Goal: Check status

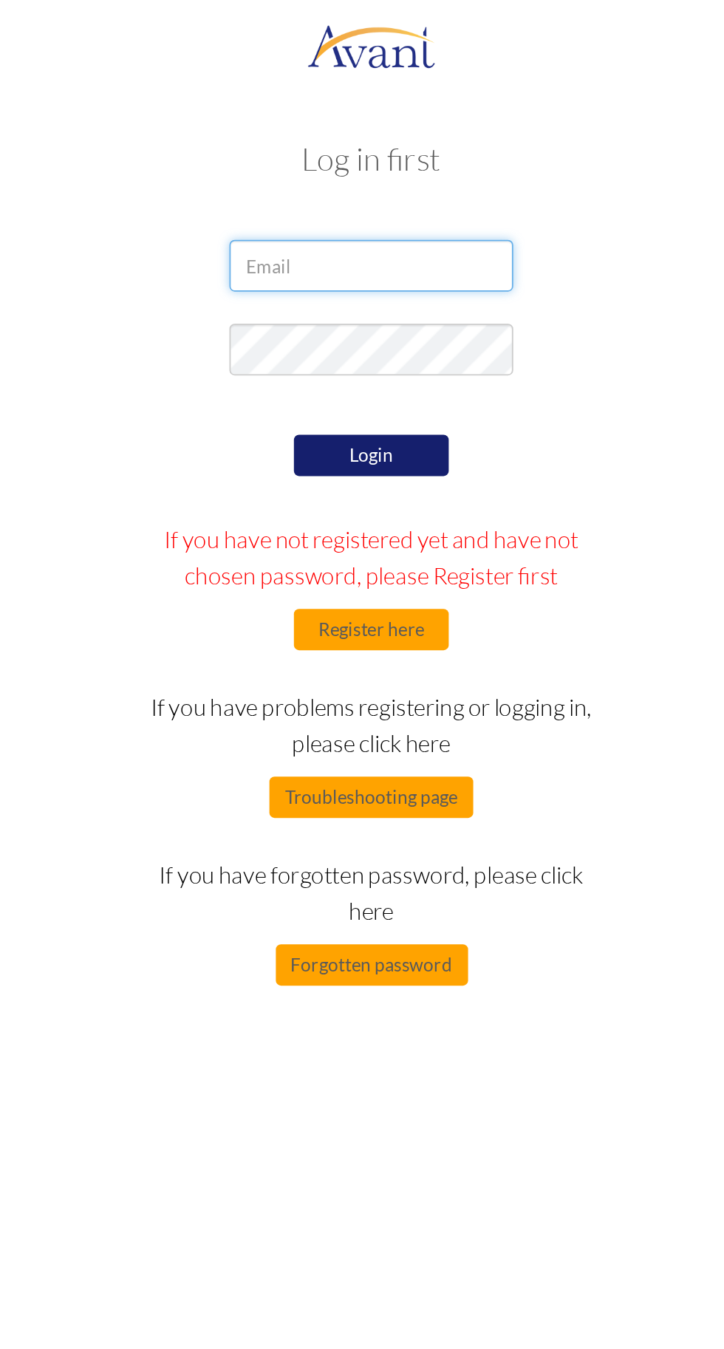
click at [425, 154] on input "email" at bounding box center [362, 152] width 163 height 30
type input "musonzaelizabeth0@gmail.com"
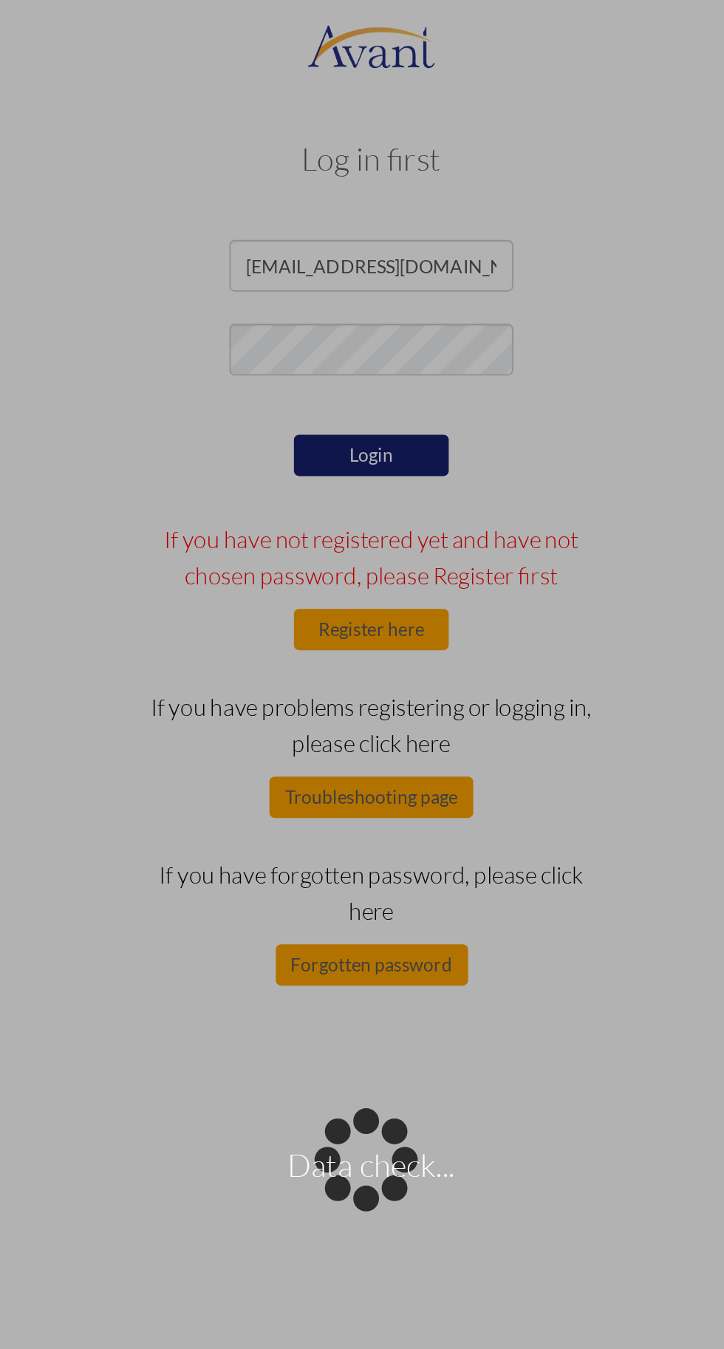
click at [372, 664] on div "Data check..." at bounding box center [362, 674] width 21 height 21
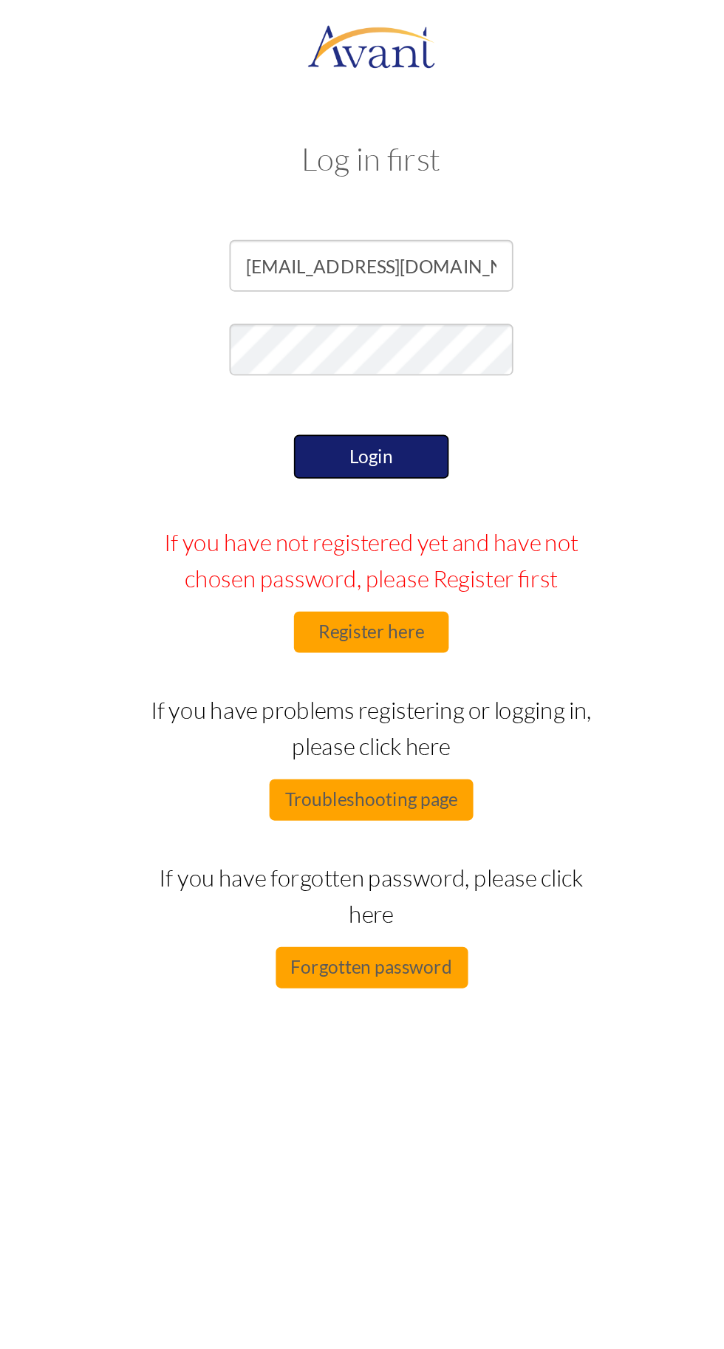
click at [377, 256] on button "Login" at bounding box center [362, 261] width 89 height 25
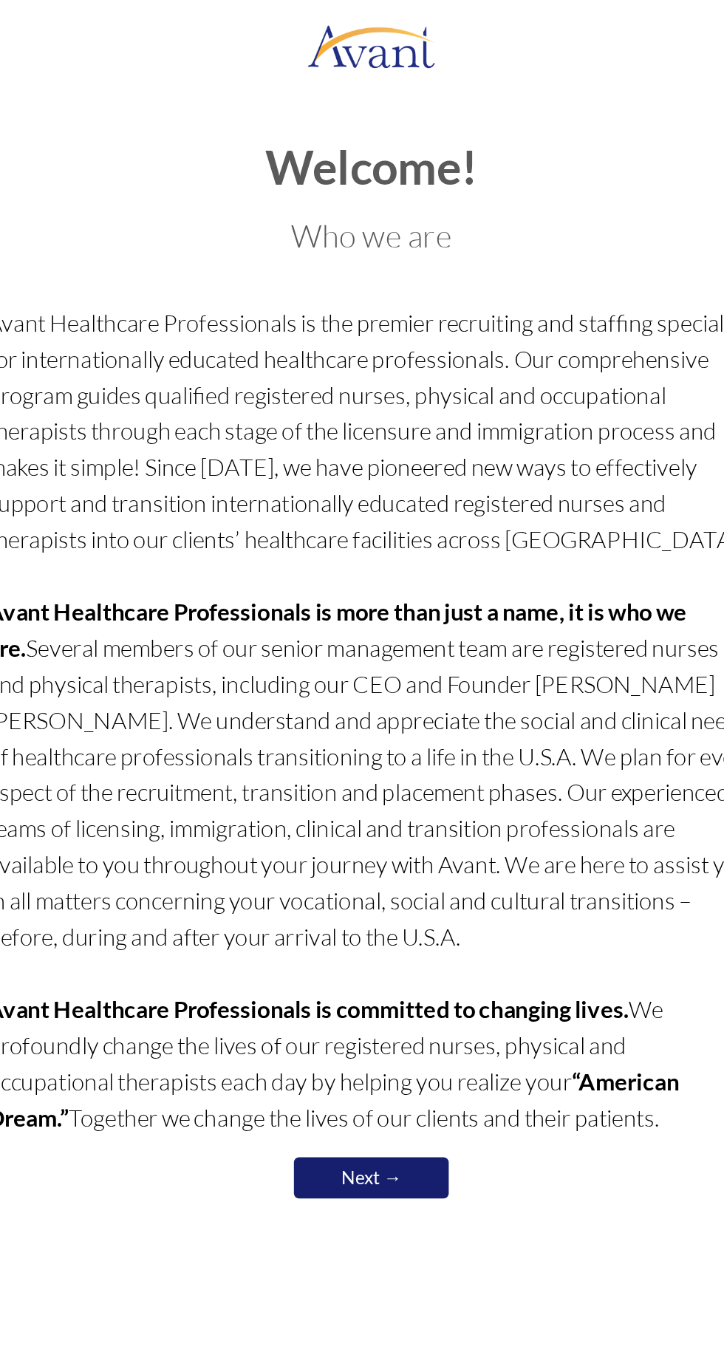
click at [381, 683] on link "Next →" at bounding box center [362, 675] width 89 height 24
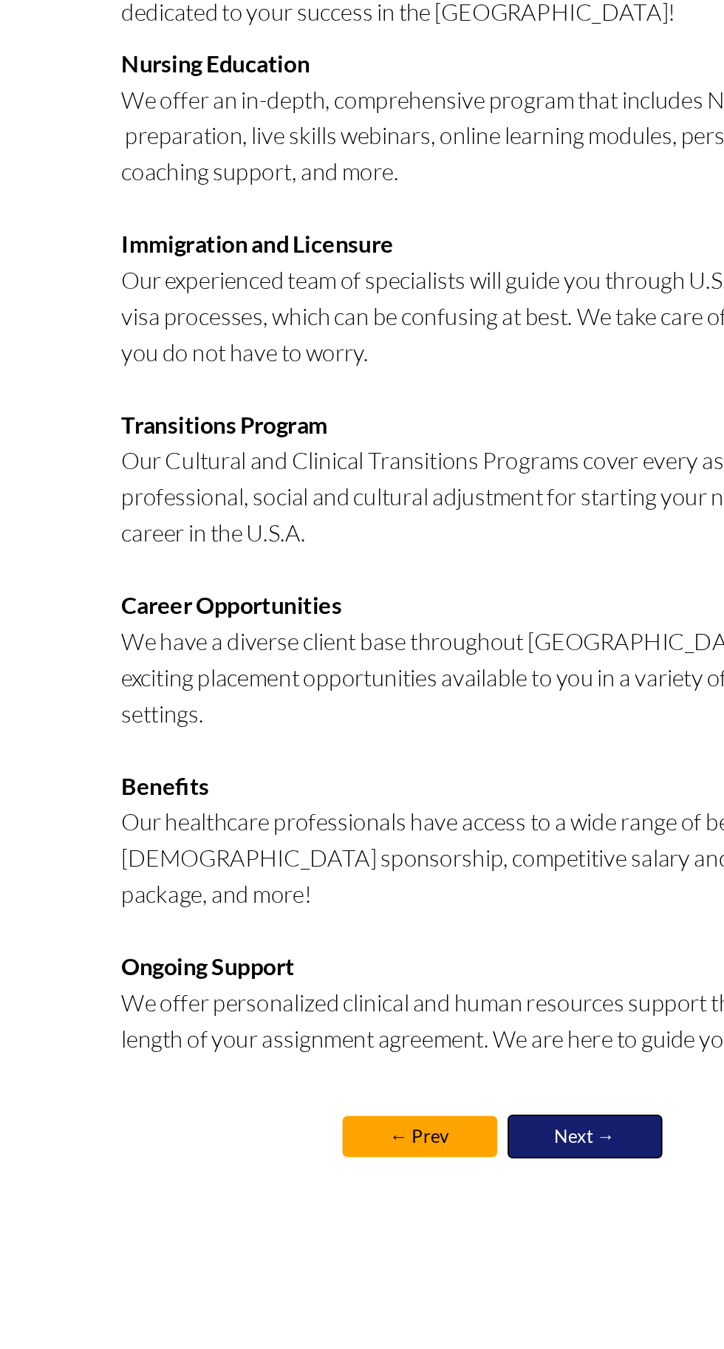
click at [420, 917] on link "Next →" at bounding box center [408, 929] width 89 height 25
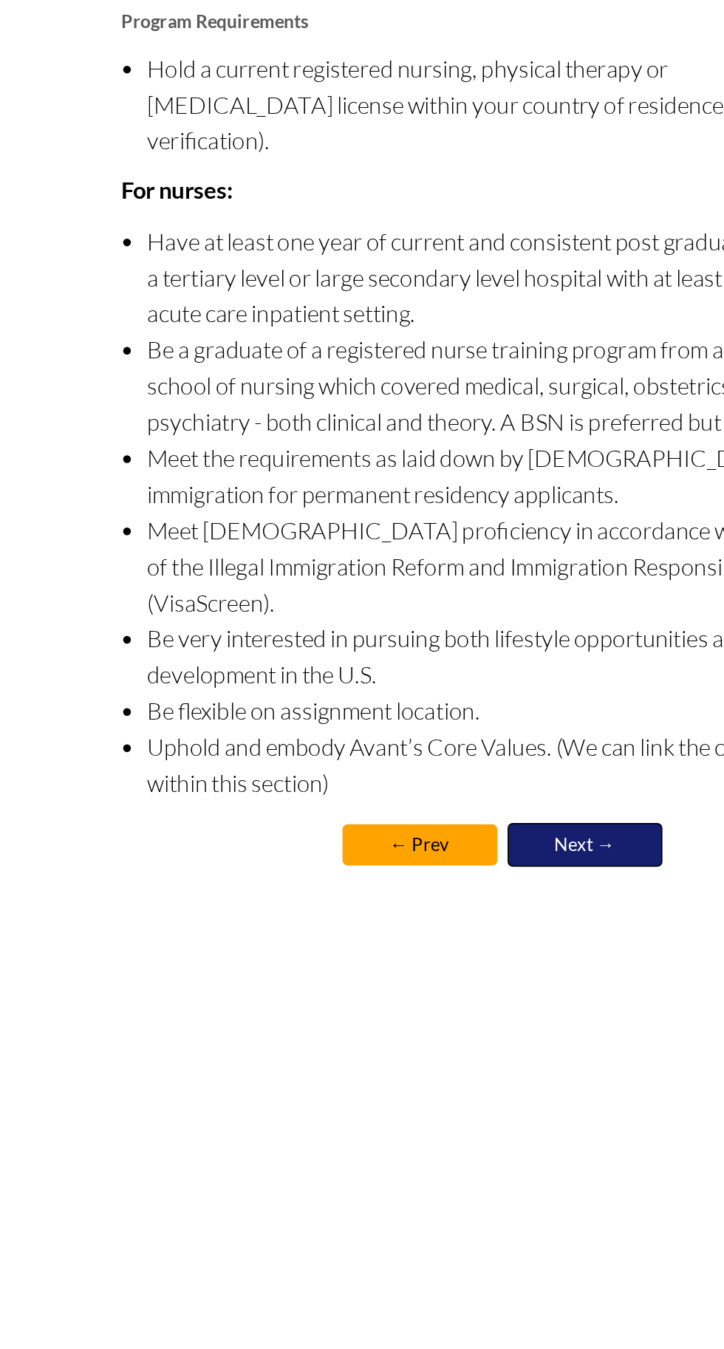
click at [438, 750] on link "Next →" at bounding box center [408, 762] width 89 height 25
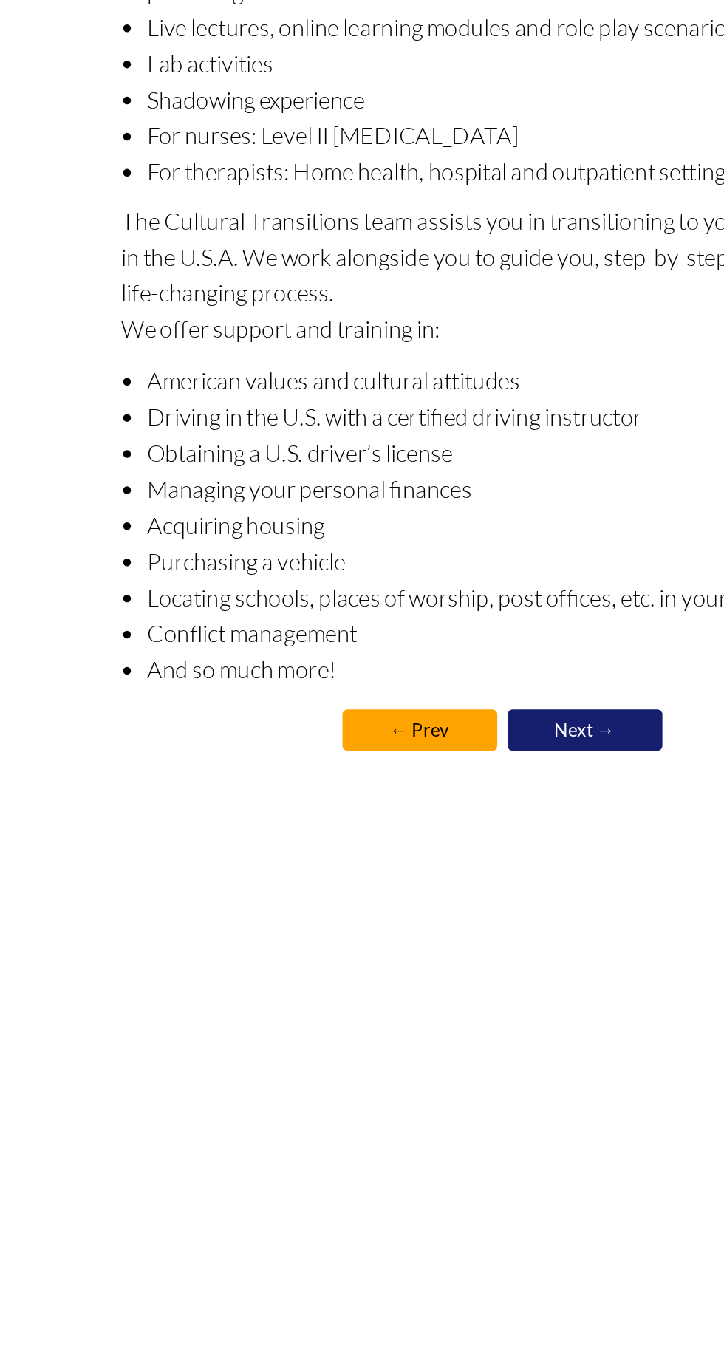
click at [447, 667] on li "And so much more!" at bounding box center [369, 662] width 425 height 21
click at [434, 670] on li "And so much more!" at bounding box center [369, 662] width 425 height 21
click at [435, 691] on link "Next →" at bounding box center [408, 697] width 89 height 25
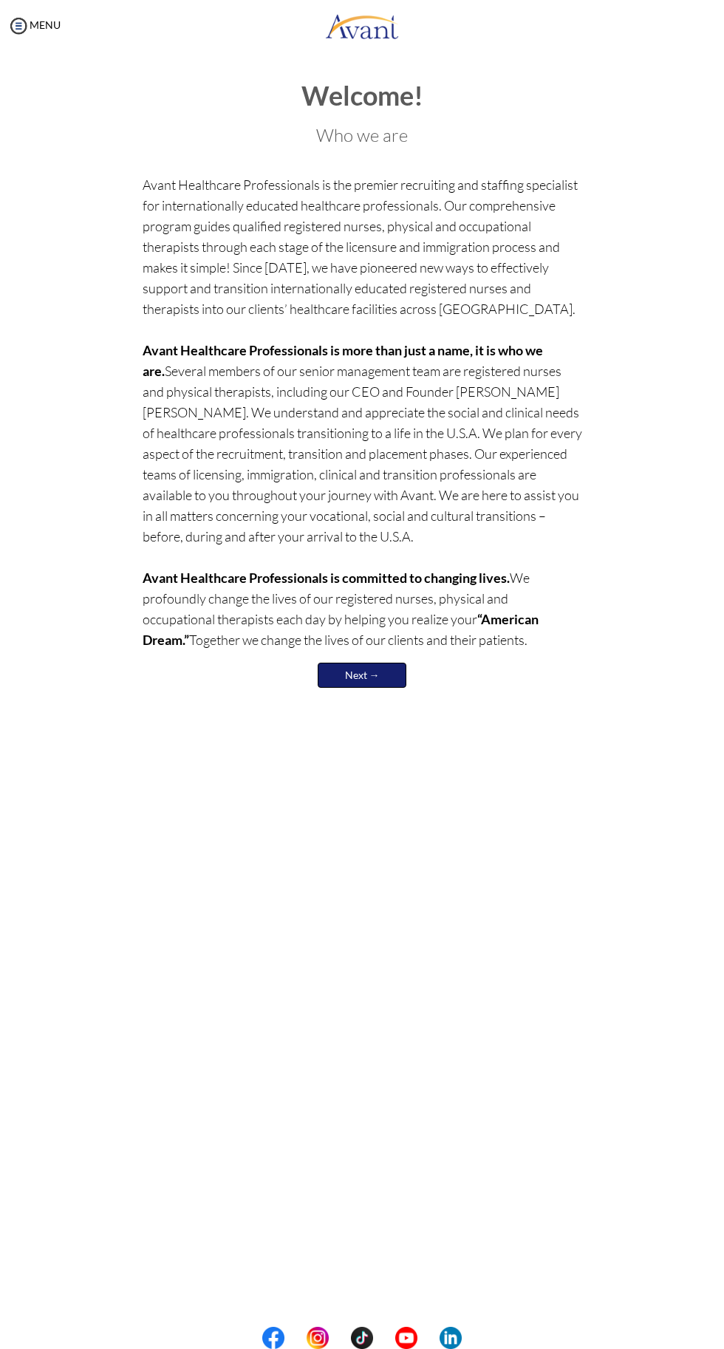
click at [383, 667] on link "Next →" at bounding box center [362, 675] width 89 height 25
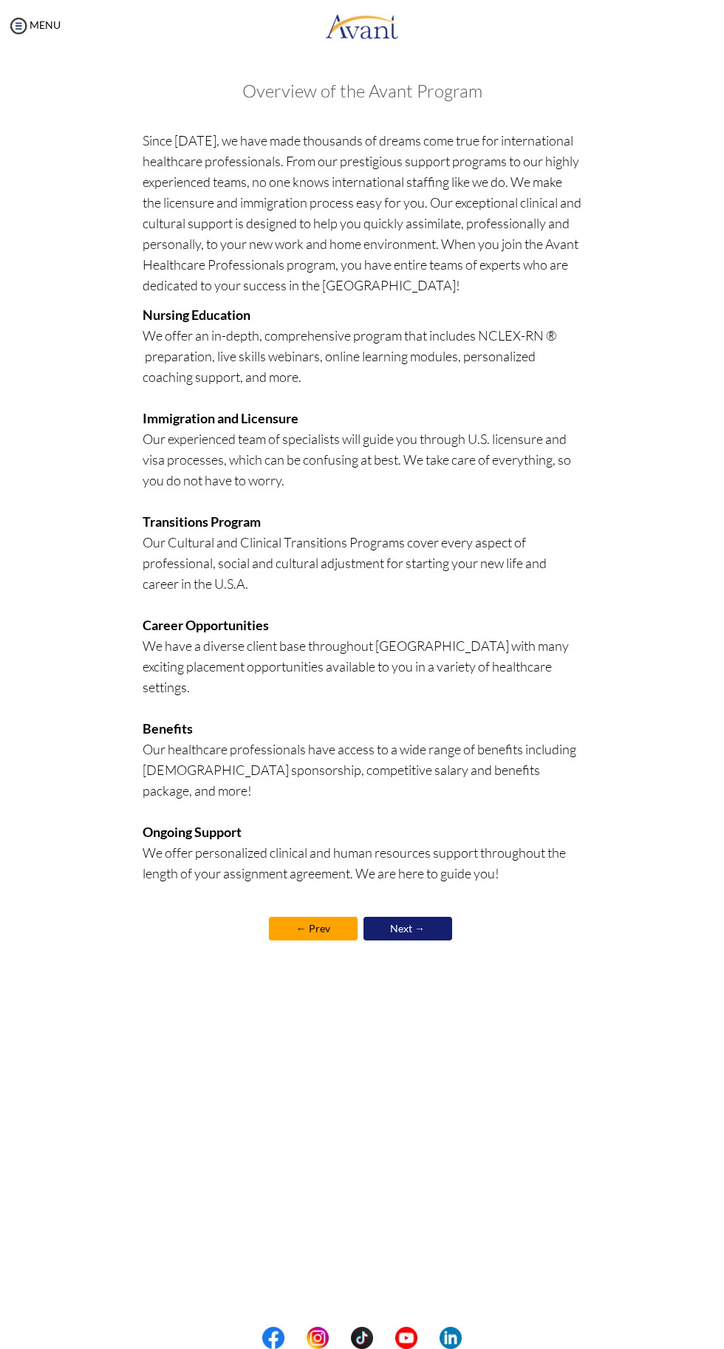
click at [384, 845] on p "Nursing Education We offer an in-depth, comprehensive program that includes NCL…" at bounding box center [363, 604] width 440 height 600
click at [423, 917] on link "Next →" at bounding box center [408, 929] width 89 height 25
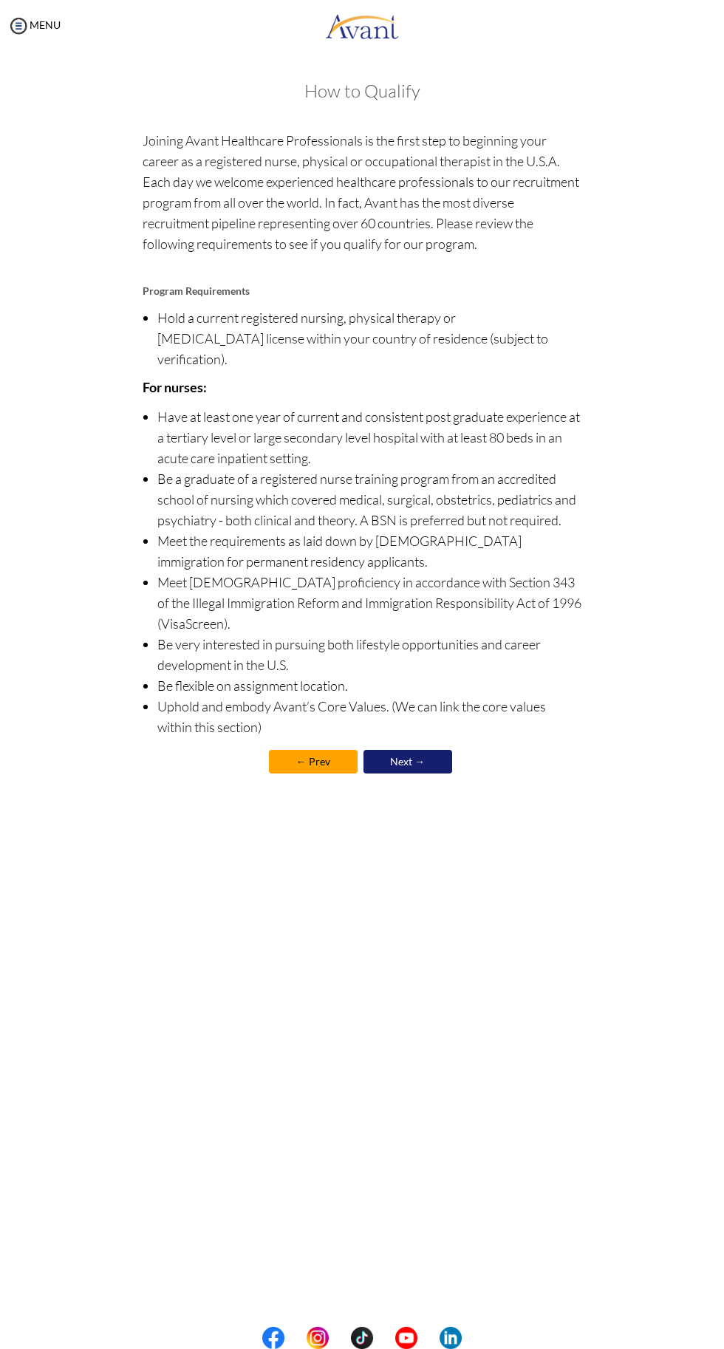
click at [421, 775] on div "Welcome! Who we are Avant Healthcare Professionals is the premier recruiting an…" at bounding box center [362, 467] width 695 height 800
click at [427, 750] on link "Next →" at bounding box center [408, 762] width 89 height 25
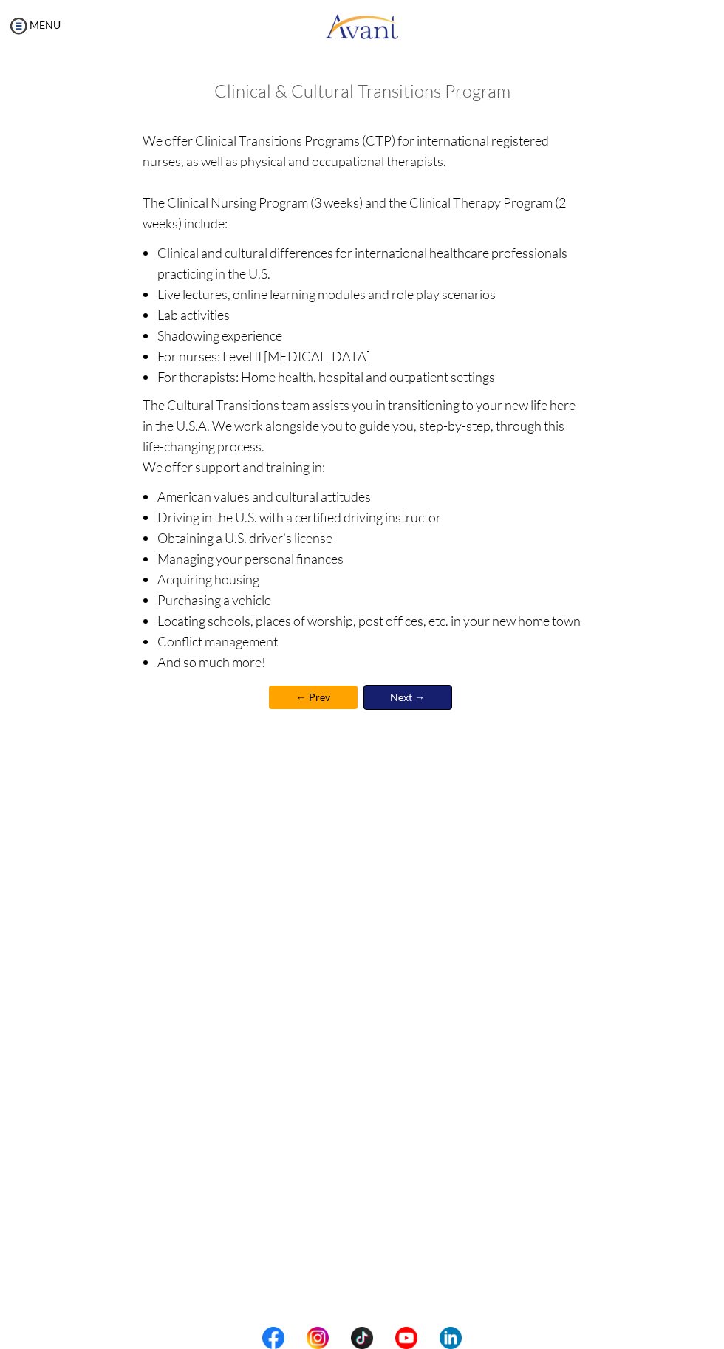
click at [421, 705] on link "Next →" at bounding box center [408, 697] width 89 height 25
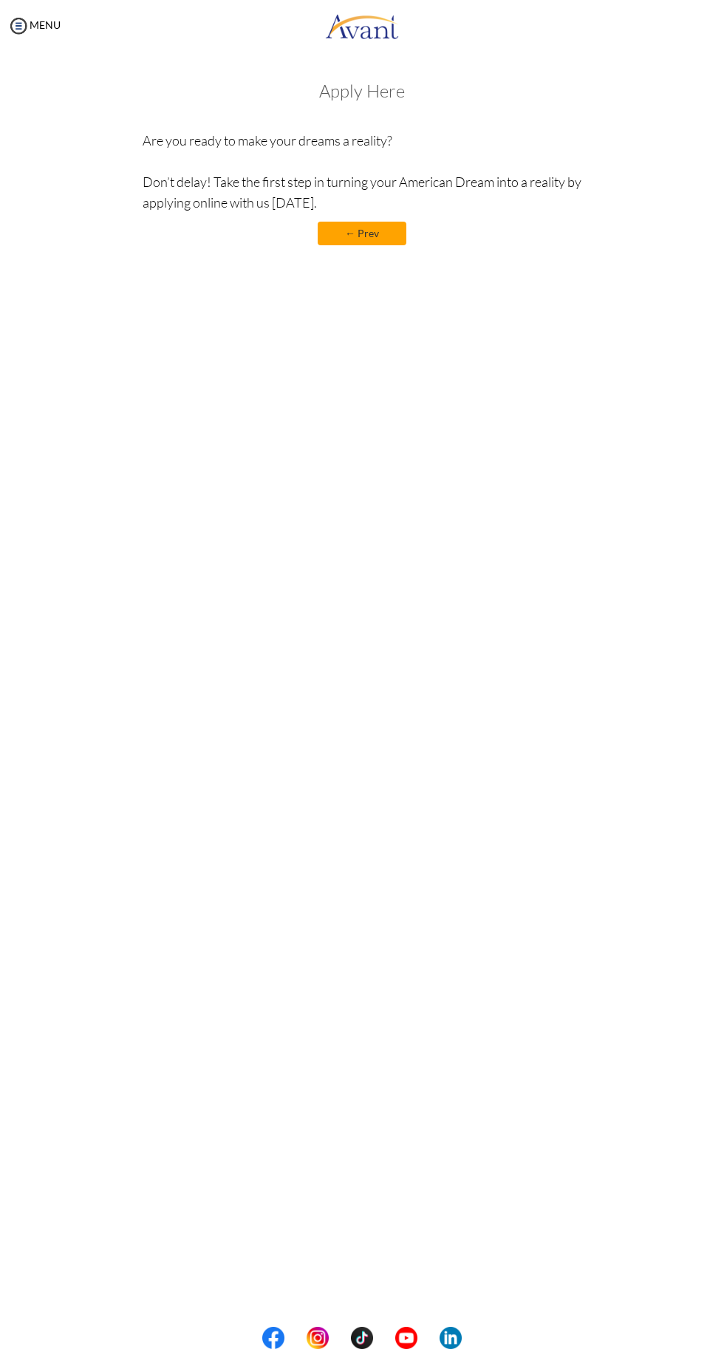
click at [385, 231] on link "← Prev" at bounding box center [362, 234] width 89 height 24
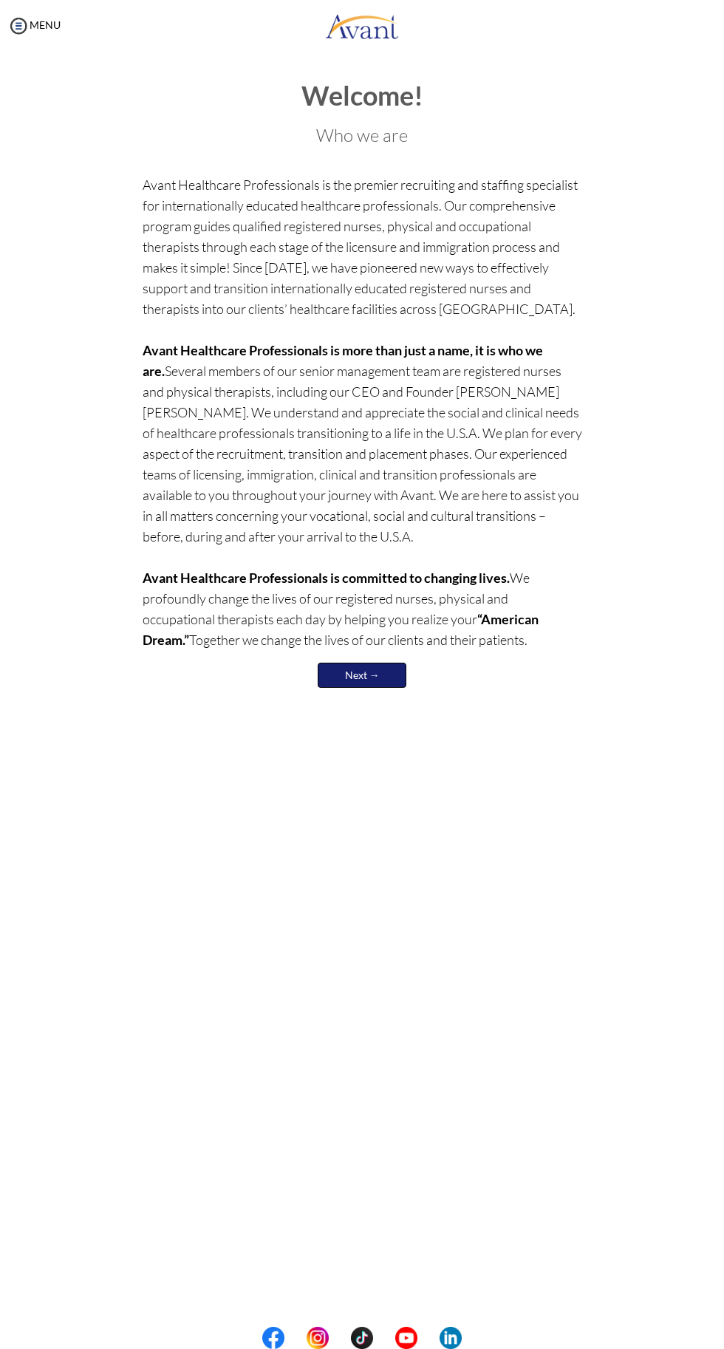
click at [391, 671] on link "Next →" at bounding box center [362, 675] width 89 height 25
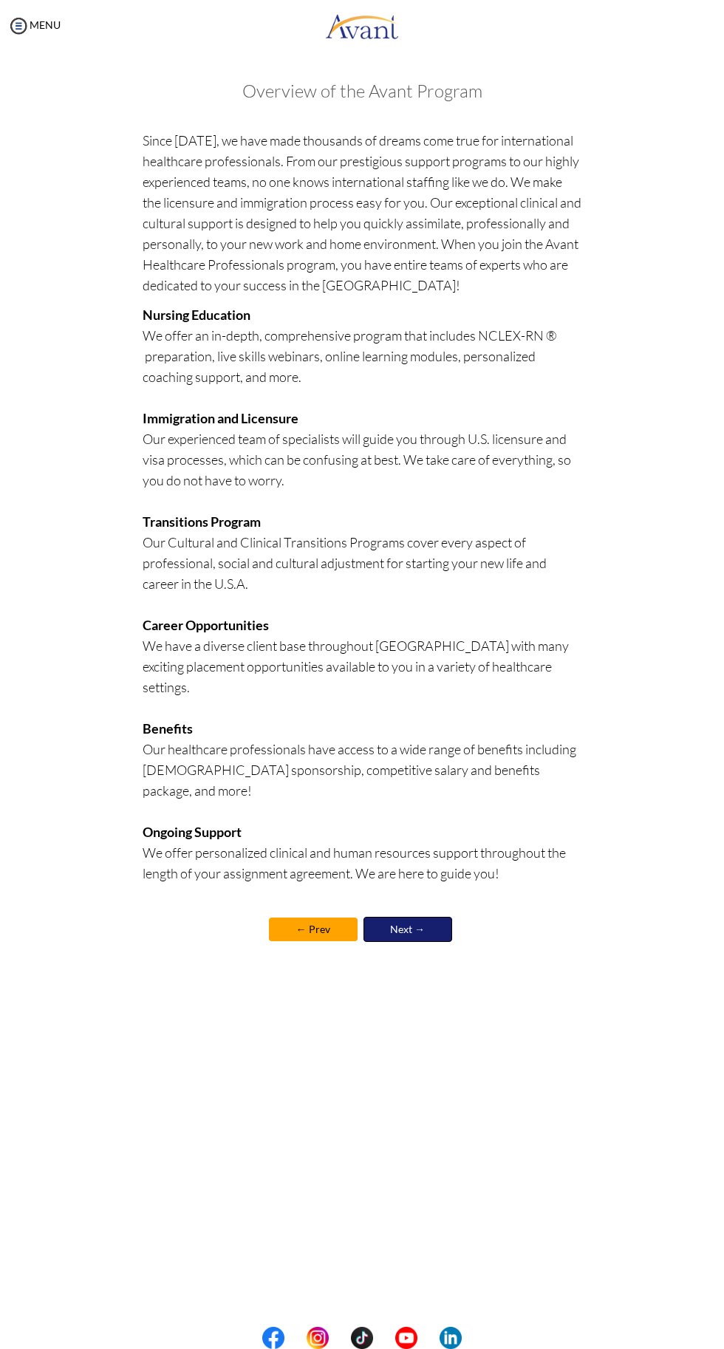
click at [441, 917] on link "Next →" at bounding box center [408, 929] width 89 height 25
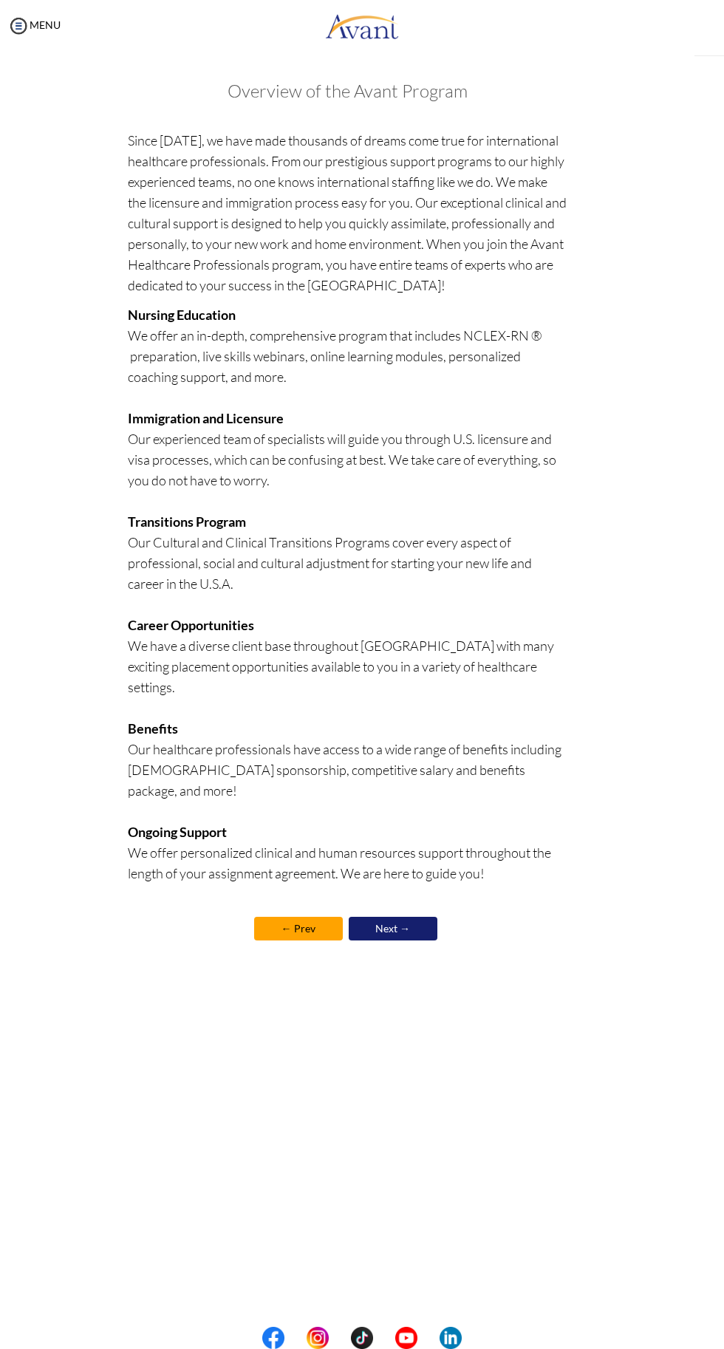
click at [430, 917] on link "Next →" at bounding box center [393, 929] width 89 height 24
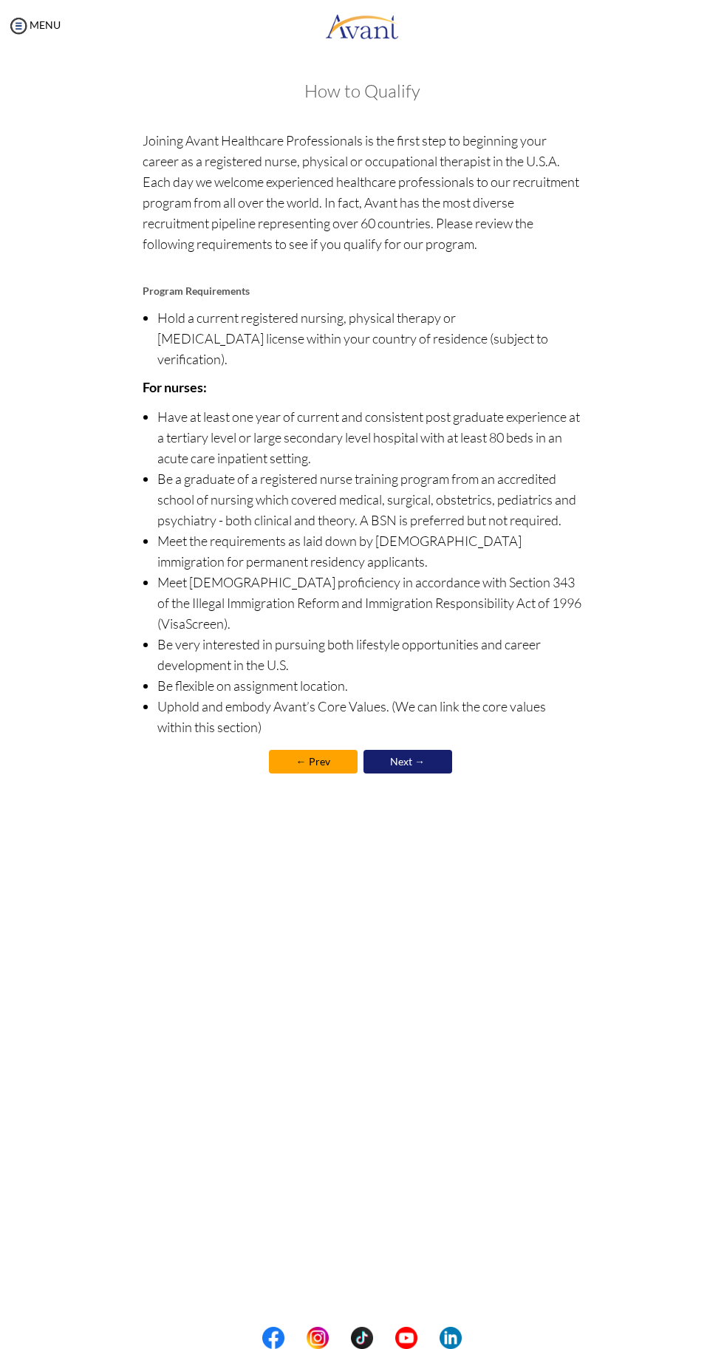
click at [431, 750] on link "Next →" at bounding box center [408, 762] width 89 height 24
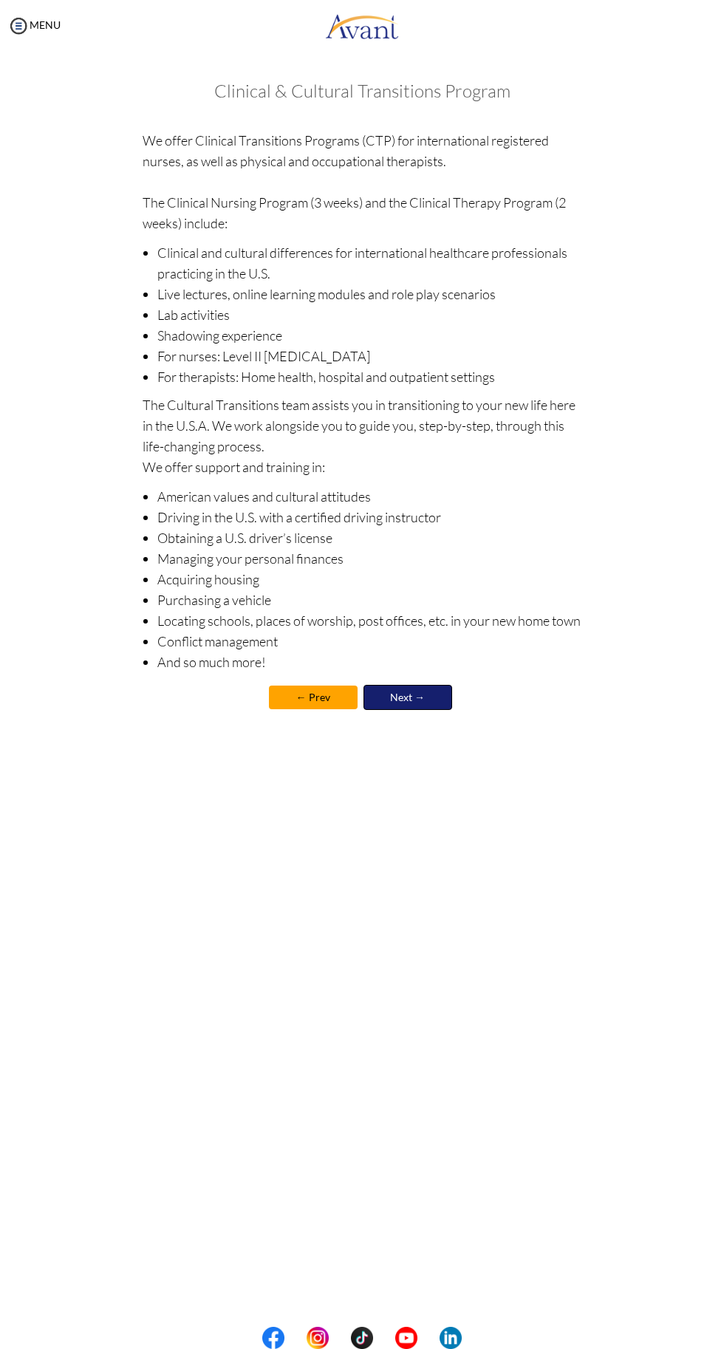
click at [415, 702] on link "Next →" at bounding box center [408, 697] width 89 height 25
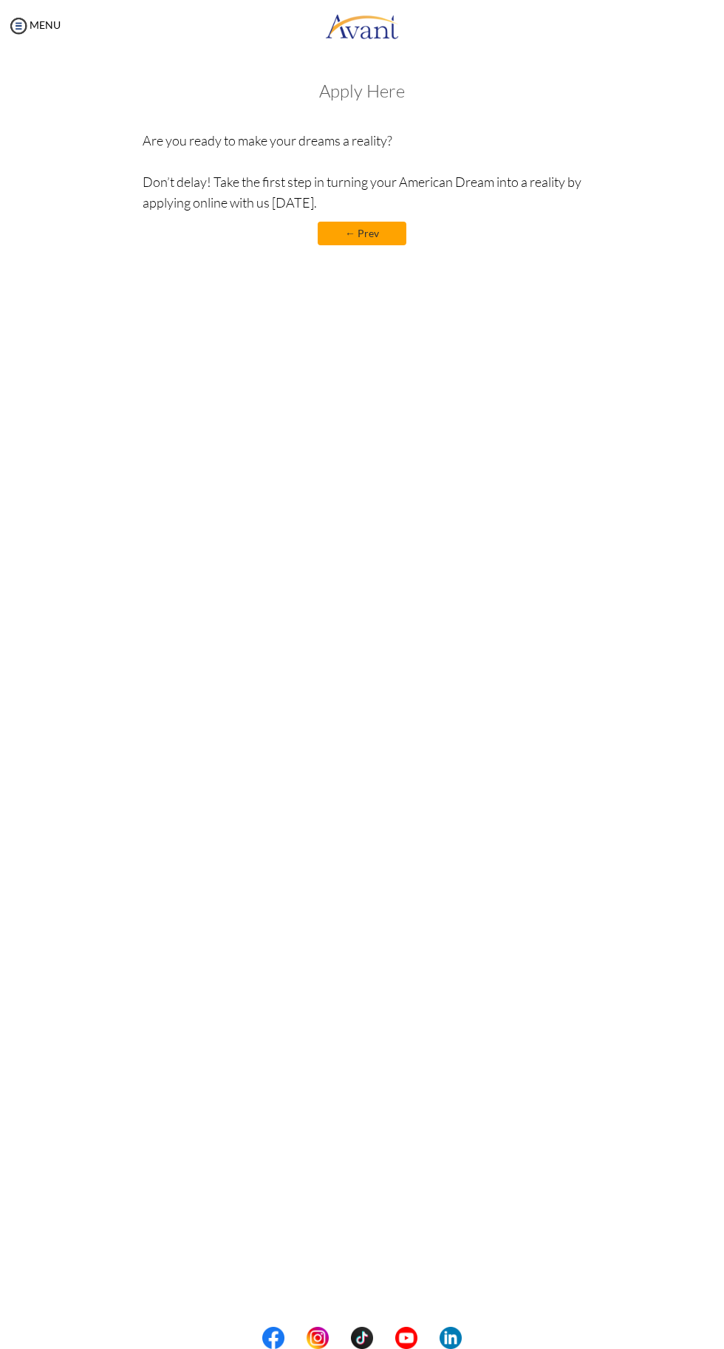
click at [398, 234] on link "← Prev" at bounding box center [362, 234] width 89 height 24
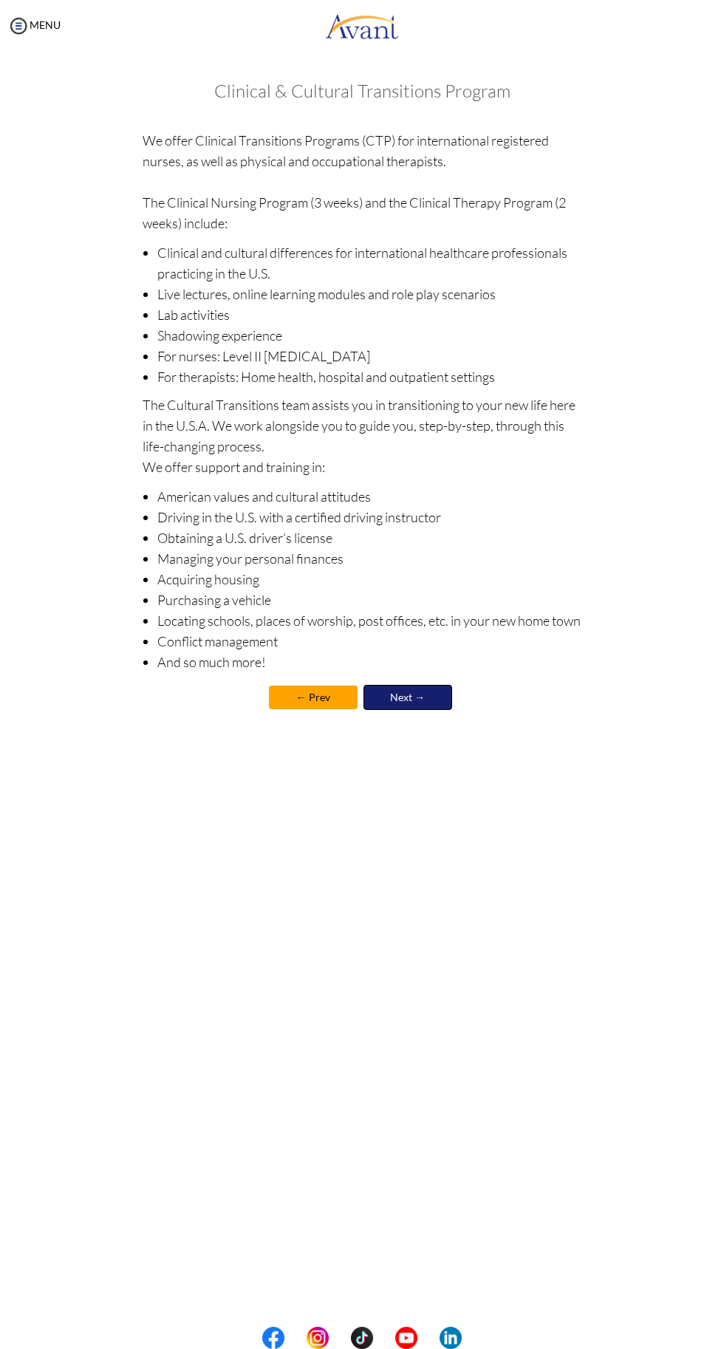
click at [421, 702] on link "Next →" at bounding box center [408, 697] width 89 height 25
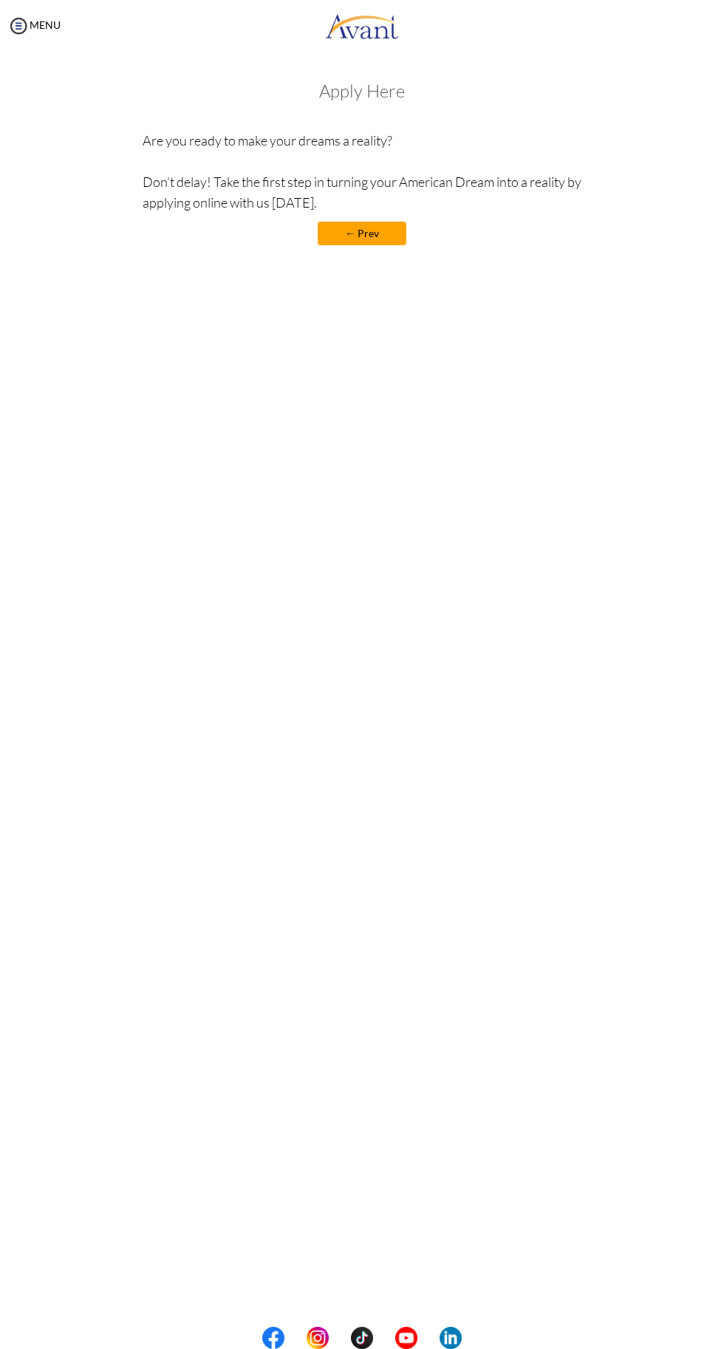
click at [370, 88] on h3 "Apply Here" at bounding box center [363, 90] width 440 height 19
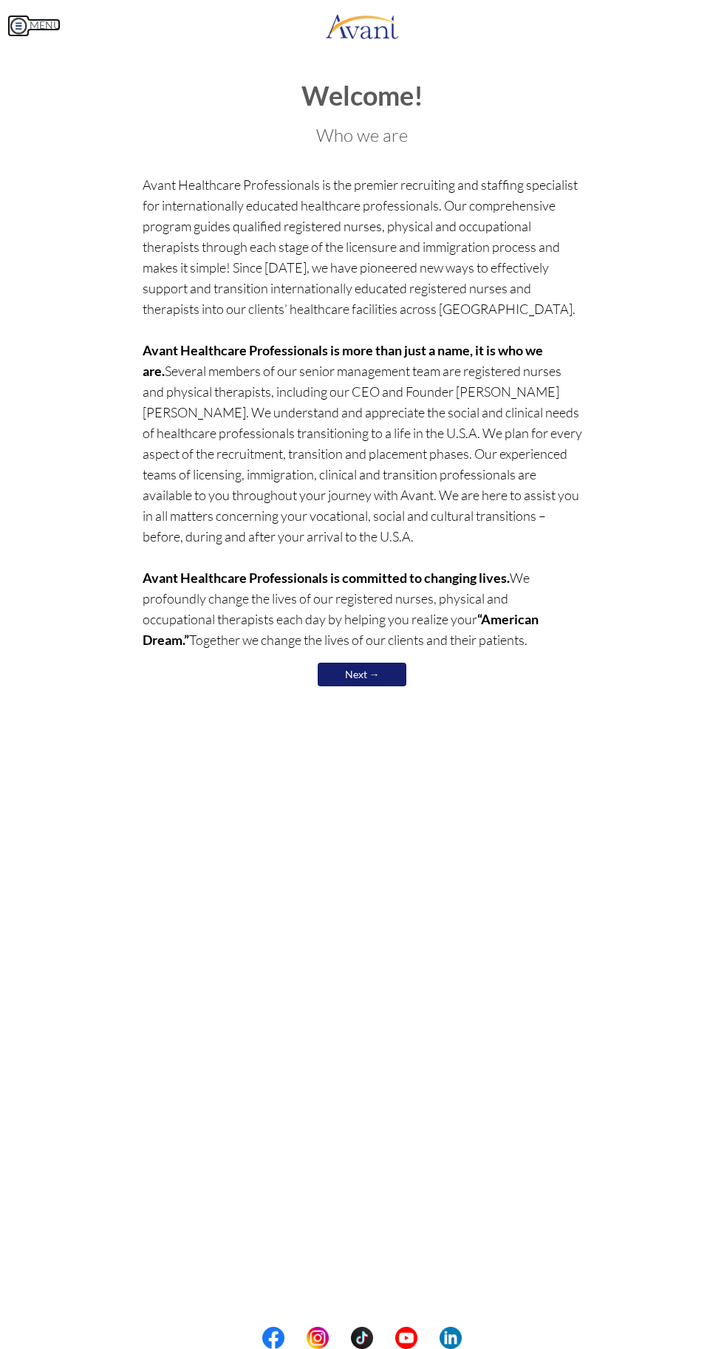
click at [52, 27] on link "MENU" at bounding box center [33, 24] width 53 height 13
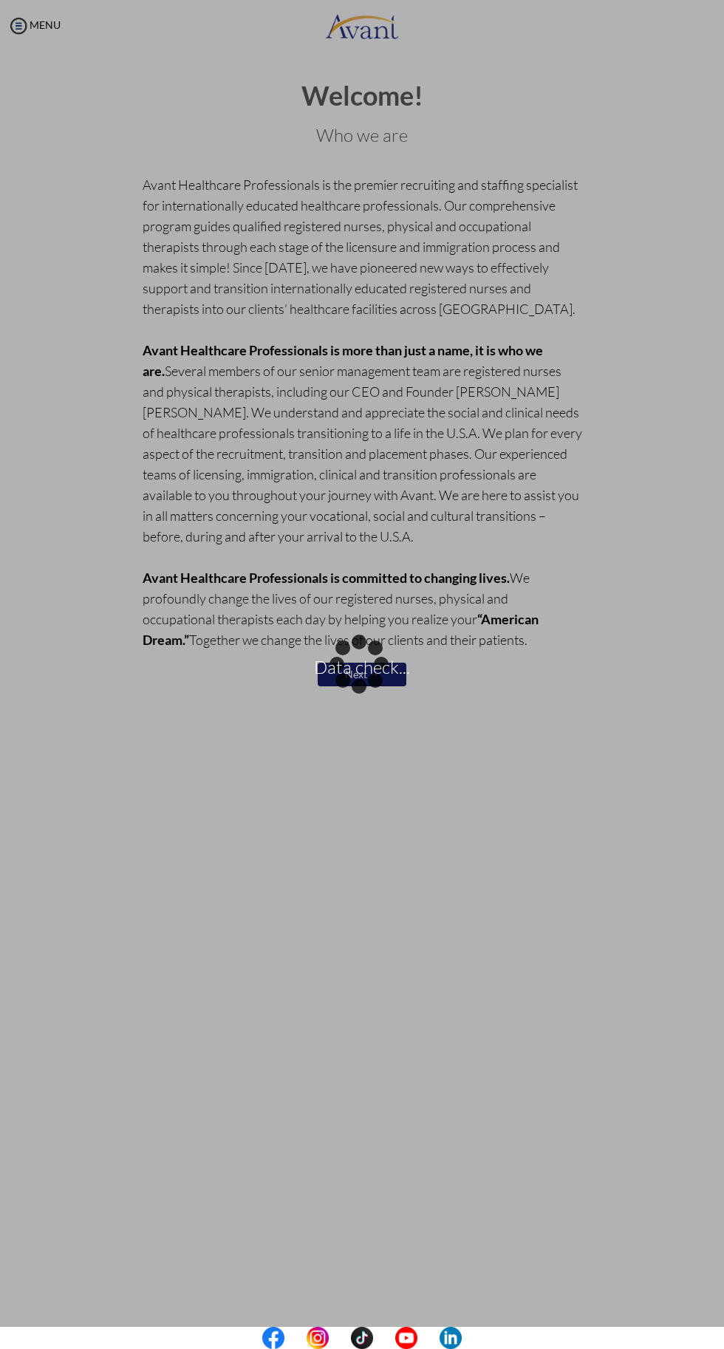
click at [724, 431] on div "My Status What is the next step? We would like you to watch the introductory vi…" at bounding box center [362, 726] width 724 height 1349
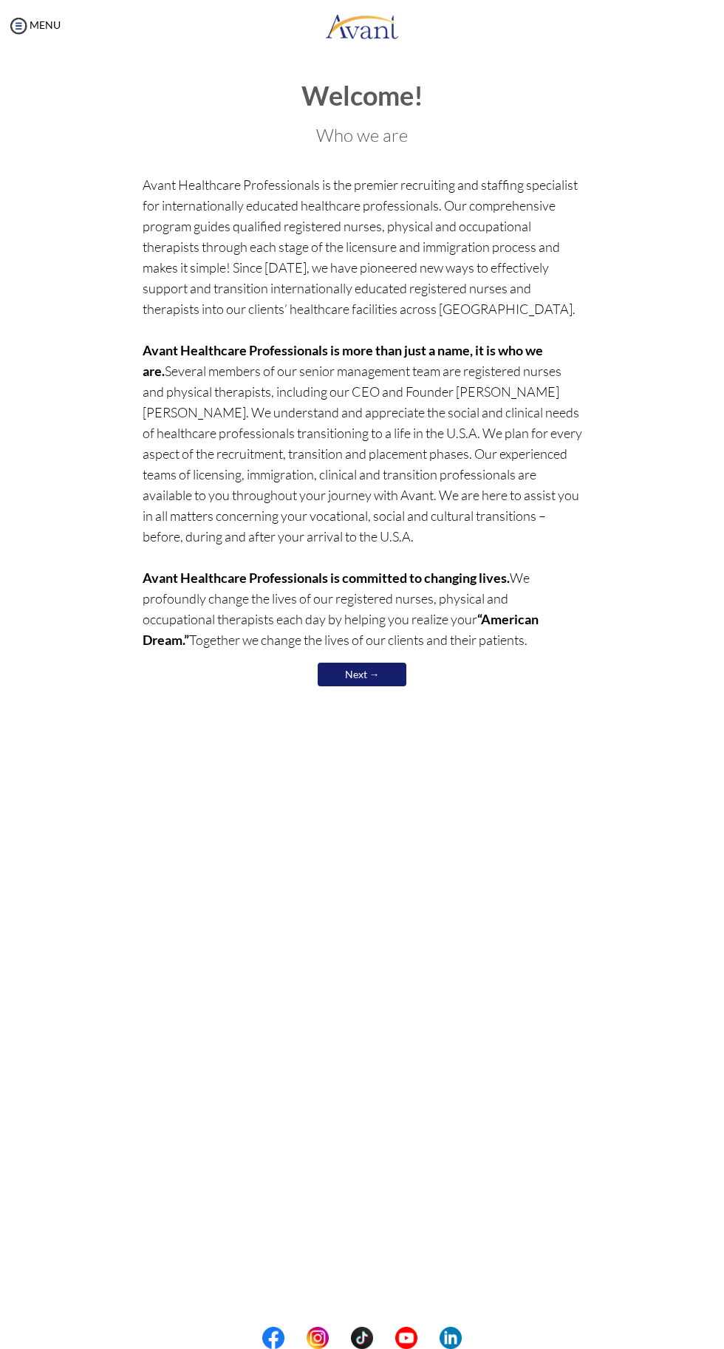
click at [714, 741] on div "My Status What is the next step? We would like you to watch the introductory vi…" at bounding box center [362, 726] width 724 height 1349
